Goal: Book appointment/travel/reservation

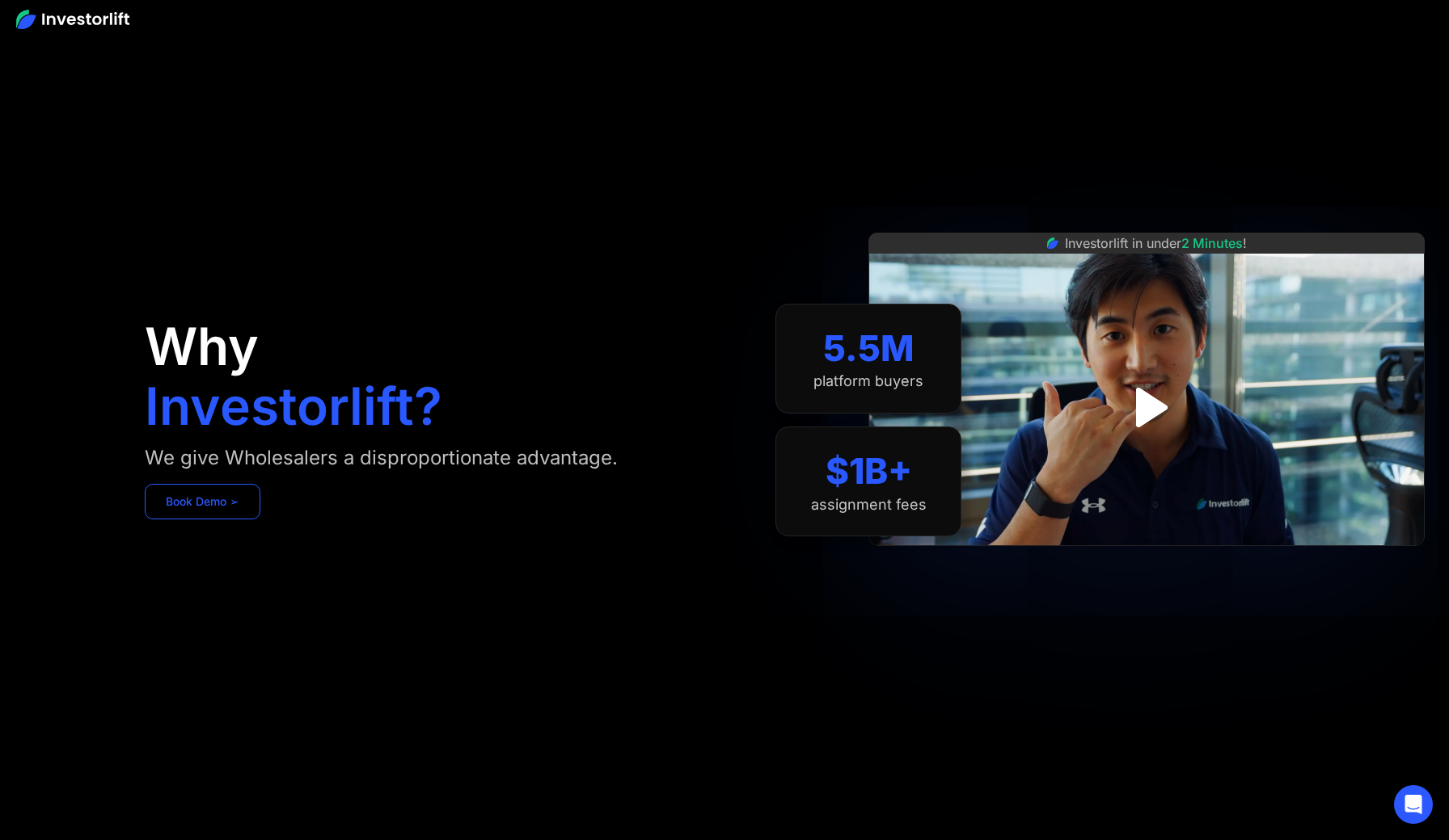
click at [230, 510] on link "Book Demo ➢" at bounding box center [202, 502] width 116 height 35
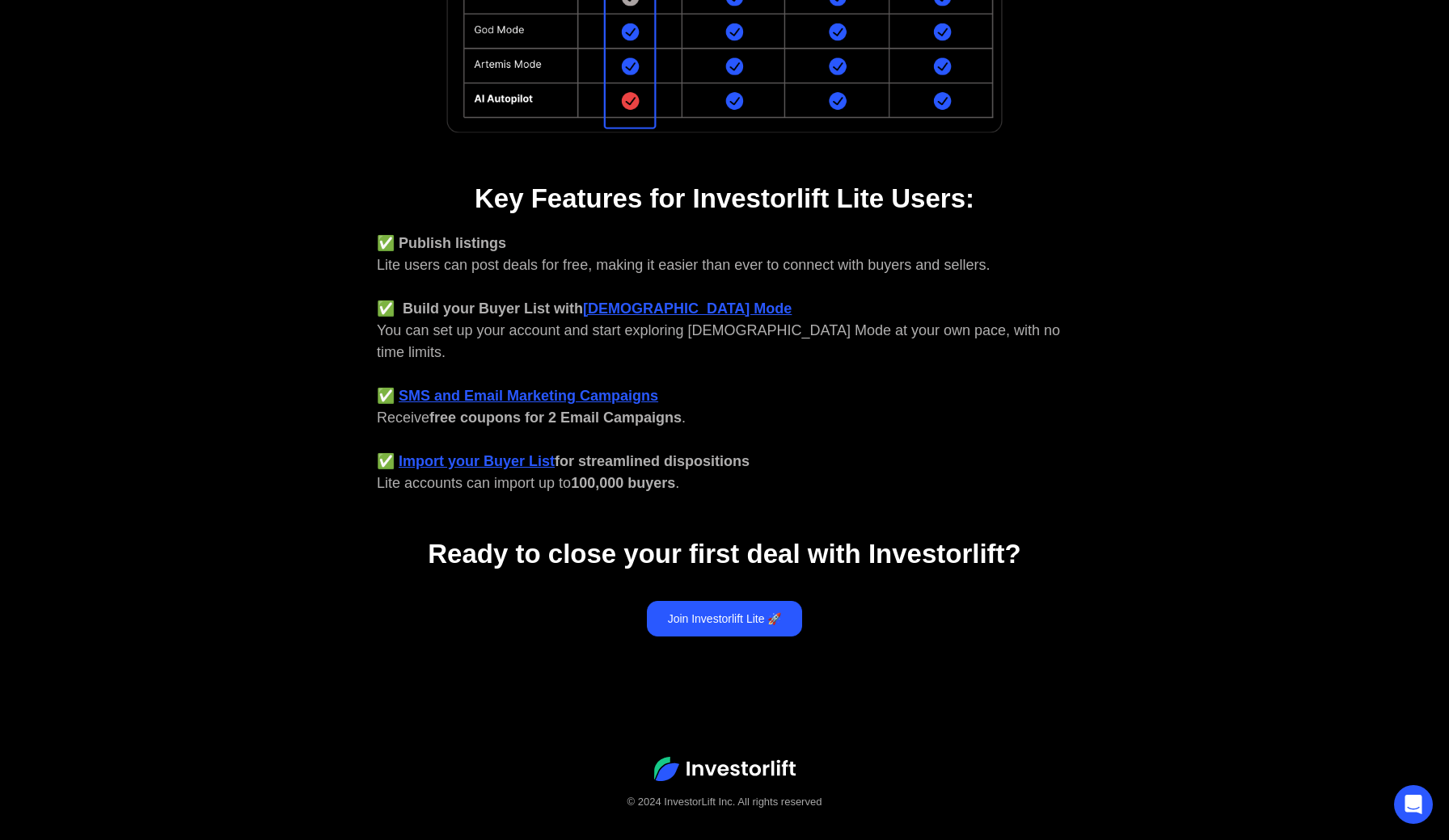
scroll to position [501, 0]
click at [681, 611] on link "Join Investorlift Lite 🚀" at bounding box center [724, 619] width 156 height 35
